Goal: Check status: Check status

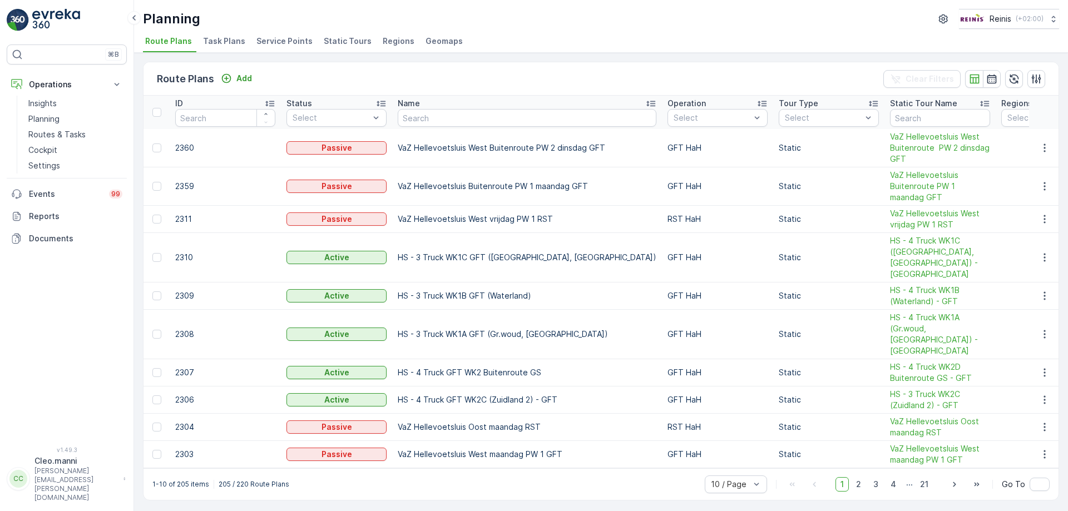
click at [338, 44] on span "Static Tours" at bounding box center [348, 41] width 48 height 11
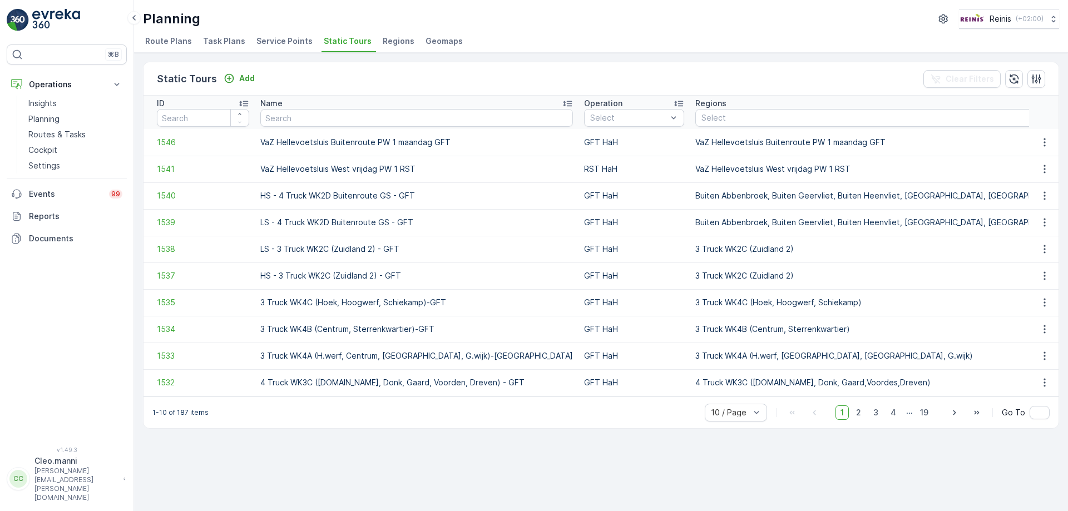
click at [349, 38] on span "Static Tours" at bounding box center [348, 41] width 48 height 11
drag, startPoint x: 44, startPoint y: 133, endPoint x: 59, endPoint y: 138, distance: 15.5
click at [44, 133] on p "Routes & Tasks" at bounding box center [56, 134] width 57 height 11
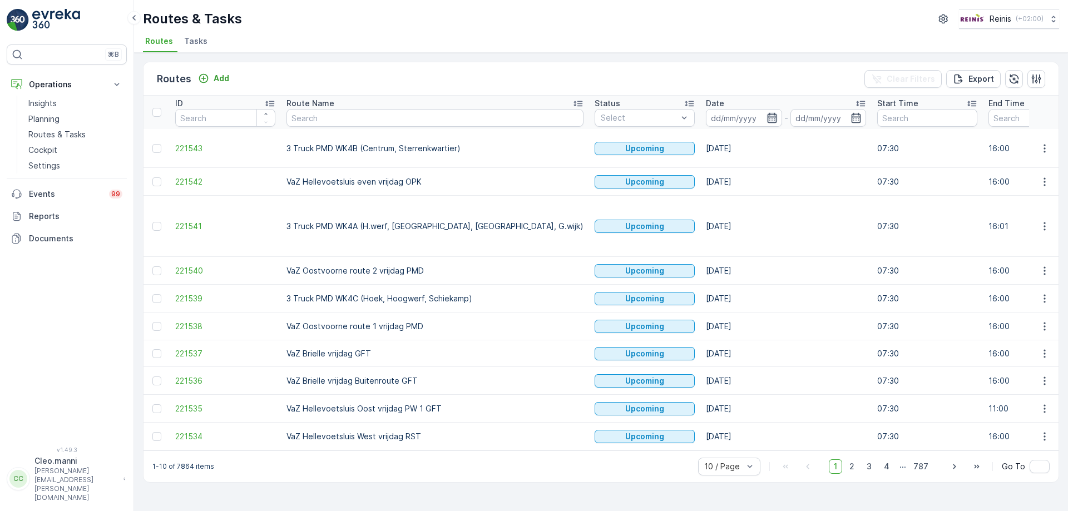
click at [766, 120] on icon "button" at bounding box center [771, 117] width 11 height 11
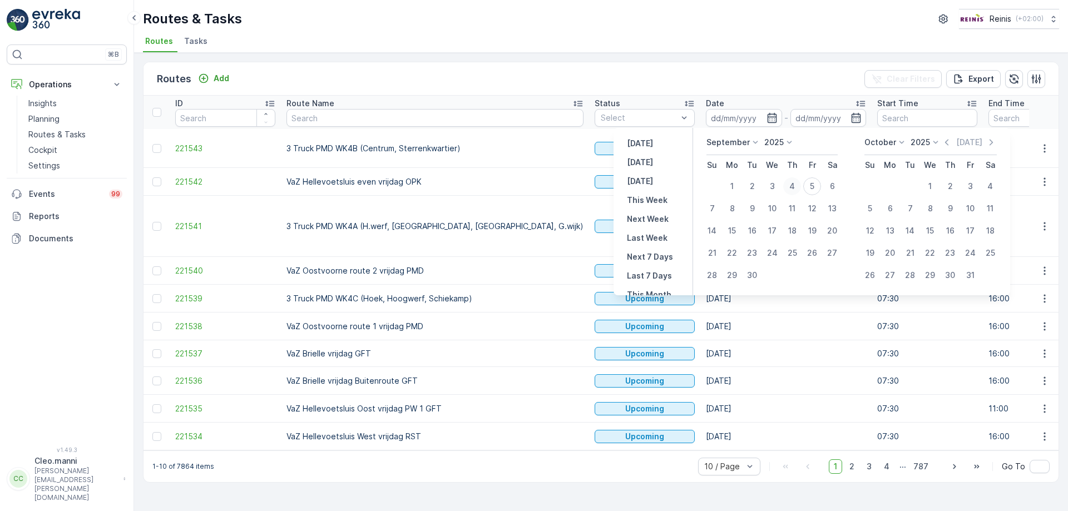
click at [792, 186] on div "4" at bounding box center [792, 186] width 18 height 18
type input "[DATE]"
click at [792, 186] on div "4" at bounding box center [792, 186] width 18 height 18
type input "[DATE]"
click at [767, 117] on icon "button" at bounding box center [771, 118] width 9 height 10
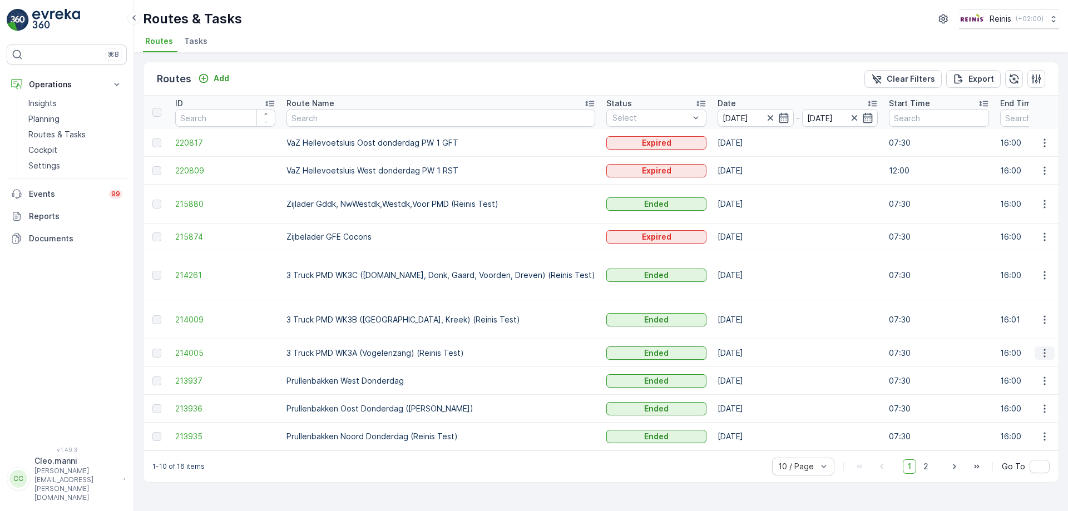
click at [1043, 348] on icon "button" at bounding box center [1044, 353] width 11 height 11
click at [998, 364] on span "View Route Tracking" at bounding box center [1024, 363] width 77 height 11
